Goal: Use online tool/utility: Utilize a website feature to perform a specific function

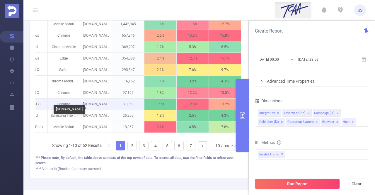
scroll to position [176, 0]
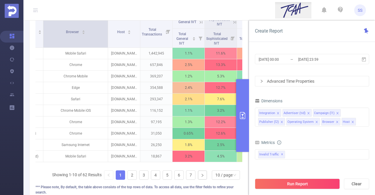
drag, startPoint x: 74, startPoint y: 41, endPoint x: 107, endPoint y: 40, distance: 32.5
click at [107, 40] on span at bounding box center [107, 32] width 3 height 32
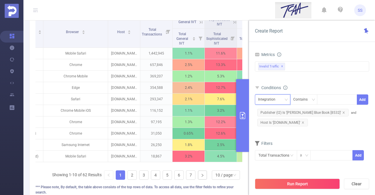
click at [273, 98] on div "Integration" at bounding box center [268, 100] width 21 height 10
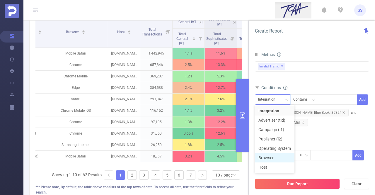
click at [275, 157] on li "Browser" at bounding box center [275, 157] width 40 height 9
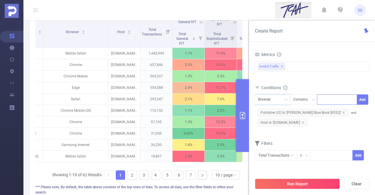
click at [322, 97] on input at bounding box center [321, 100] width 3 height 8
type input "Safari"
click at [337, 107] on li "Safari" at bounding box center [337, 110] width 40 height 9
click at [364, 96] on button "Add" at bounding box center [362, 99] width 11 height 10
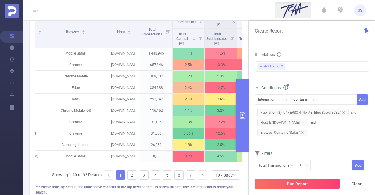
click at [308, 184] on button "Run Report" at bounding box center [297, 183] width 85 height 11
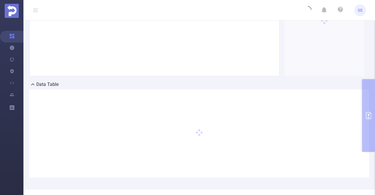
scroll to position [100, 0]
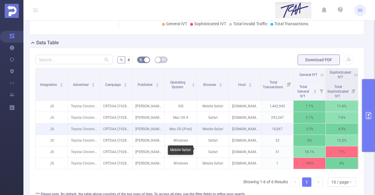
scroll to position [158, 0]
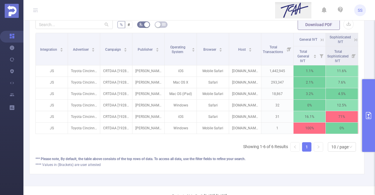
drag, startPoint x: 273, startPoint y: 140, endPoint x: 316, endPoint y: 142, distance: 42.8
click at [316, 142] on div "Integration Advertiser Campaign Publisher Operating System Browser Host Total T…" at bounding box center [196, 94] width 323 height 123
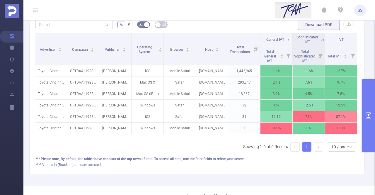
click at [375, 111] on button "primary" at bounding box center [368, 115] width 13 height 73
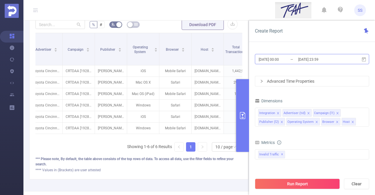
click at [328, 61] on input "[DATE] 23:59" at bounding box center [321, 59] width 47 height 8
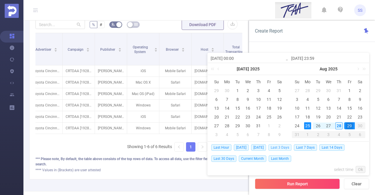
click at [277, 147] on span "Last 3 Days" at bounding box center [279, 147] width 23 height 6
type input "[DATE] 00:00"
type input "[DATE] 23:59"
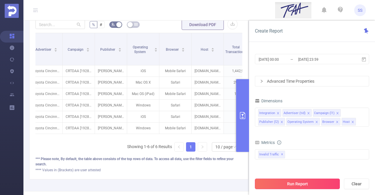
click at [292, 183] on button "Run Report" at bounding box center [297, 183] width 85 height 11
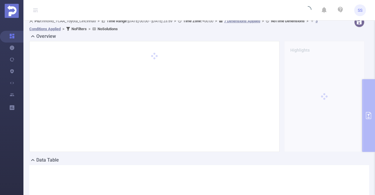
scroll to position [0, 0]
